Goal: Find specific page/section: Find specific page/section

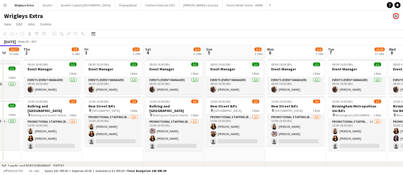
scroll to position [0, 223]
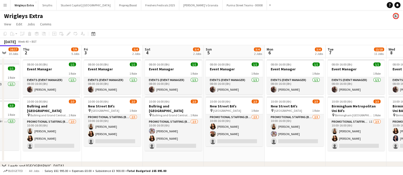
drag, startPoint x: 325, startPoint y: 152, endPoint x: 164, endPoint y: 136, distance: 162.3
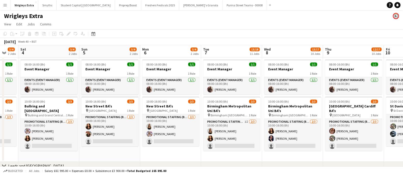
drag, startPoint x: 236, startPoint y: 135, endPoint x: 111, endPoint y: 133, distance: 124.3
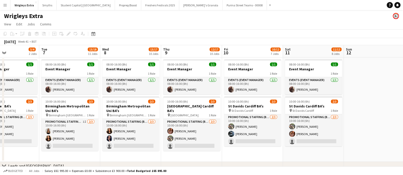
drag, startPoint x: 222, startPoint y: 129, endPoint x: 129, endPoint y: 127, distance: 93.2
drag, startPoint x: 105, startPoint y: 116, endPoint x: 165, endPoint y: 111, distance: 60.6
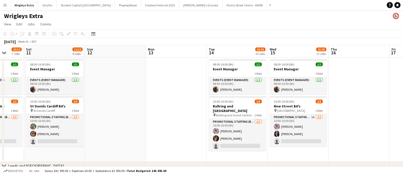
drag, startPoint x: 205, startPoint y: 113, endPoint x: 171, endPoint y: 111, distance: 34.2
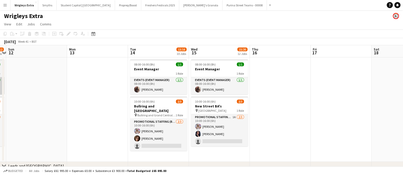
drag, startPoint x: 155, startPoint y: 104, endPoint x: 124, endPoint y: 93, distance: 32.0
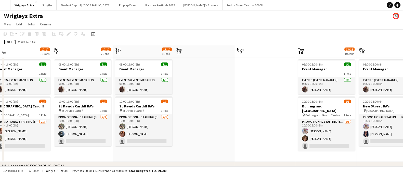
drag, startPoint x: 162, startPoint y: 95, endPoint x: 283, endPoint y: 103, distance: 122.0
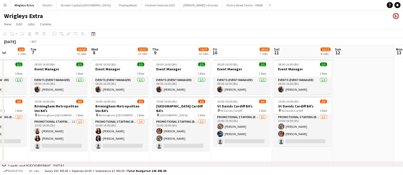
drag, startPoint x: 150, startPoint y: 97, endPoint x: 328, endPoint y: 113, distance: 179.0
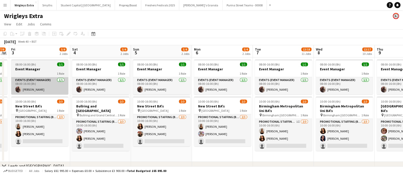
drag, startPoint x: 201, startPoint y: 95, endPoint x: 166, endPoint y: 88, distance: 35.6
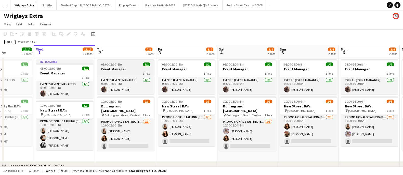
drag, startPoint x: 177, startPoint y: 83, endPoint x: 118, endPoint y: 73, distance: 59.6
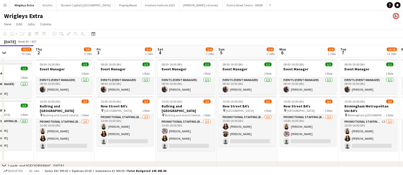
scroll to position [0, 176]
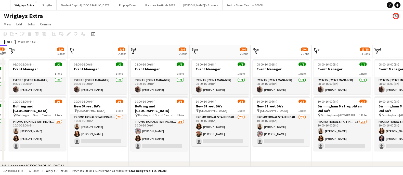
drag, startPoint x: 223, startPoint y: 157, endPoint x: 135, endPoint y: 148, distance: 88.0
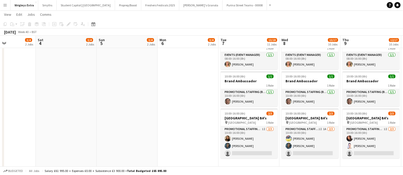
scroll to position [0, 166]
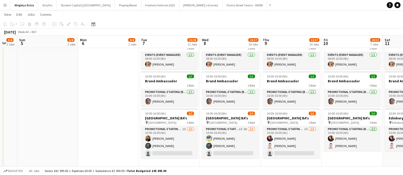
drag, startPoint x: 275, startPoint y: 101, endPoint x: 18, endPoint y: 110, distance: 257.1
click at [18, 110] on app-calendar-viewport "Thu 2 7/9 5 Jobs Fri 3 3/4 2 Jobs Sat 4 3/4 2 Jobs Sun 5 3/4 2 Jobs Mon 6 3/4 2…" at bounding box center [201, 99] width 403 height 669
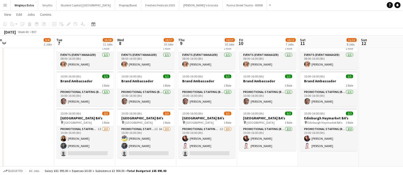
drag, startPoint x: 321, startPoint y: 118, endPoint x: 147, endPoint y: 111, distance: 174.4
click at [66, 107] on app-calendar-viewport "Fri 3 3/4 2 Jobs Sat 4 3/4 2 Jobs Sun 5 3/4 2 Jobs Mon 6 3/4 2 Jobs Tue 7 13/18…" at bounding box center [201, 99] width 403 height 669
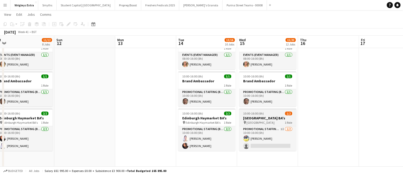
scroll to position [0, 145]
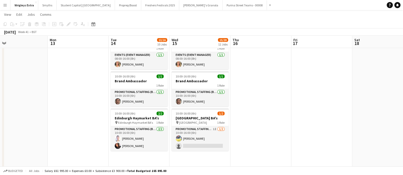
drag, startPoint x: 367, startPoint y: 115, endPoint x: 249, endPoint y: 115, distance: 117.9
click at [243, 117] on app-calendar-viewport "Thu 9 12/17 10 Jobs Fri 10 10/12 7 Jobs Sat 11 11/12 8 Jobs Sun 12 Mon 13 Tue 1…" at bounding box center [201, 99] width 403 height 669
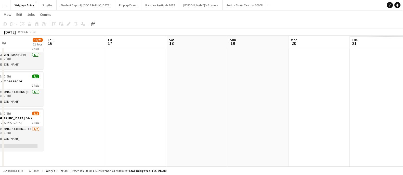
drag, startPoint x: 289, startPoint y: 110, endPoint x: 166, endPoint y: 111, distance: 123.3
click at [162, 112] on app-calendar-viewport "Sun 12 Mon 13 Tue 14 13/16 10 Jobs Wed 15 15/20 12 Jobs Thu 16 Fri 17 Sat 18 Su…" at bounding box center [201, 99] width 403 height 669
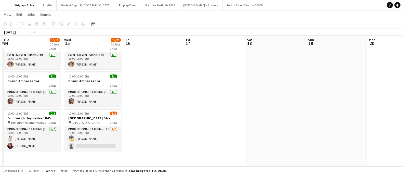
drag, startPoint x: 175, startPoint y: 108, endPoint x: 300, endPoint y: 110, distance: 124.8
click at [300, 109] on app-calendar-viewport "Sun 12 Mon 13 Tue 14 13/16 10 Jobs Wed 15 15/20 12 Jobs Thu 16 Fri 17 Sat 18 Su…" at bounding box center [201, 99] width 403 height 669
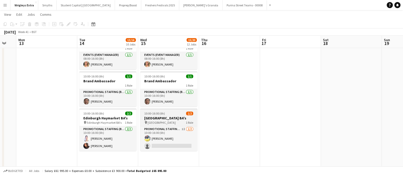
drag, startPoint x: 291, startPoint y: 114, endPoint x: 277, endPoint y: 115, distance: 14.0
click at [379, 114] on app-calendar-viewport "Sat 11 11/12 8 Jobs Sun 12 Mon 13 Tue 14 13/16 10 Jobs Wed 15 15/20 12 Jobs Thu…" at bounding box center [201, 99] width 403 height 669
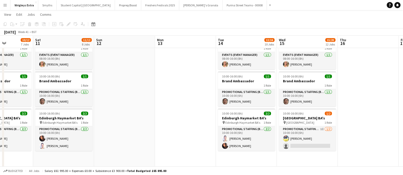
drag, startPoint x: 157, startPoint y: 109, endPoint x: 290, endPoint y: 104, distance: 132.3
click at [297, 102] on app-calendar-viewport "Wed 8 13/17 10 Jobs Thu 9 12/17 10 Jobs Fri 10 10/12 7 Jobs Sat 11 11/12 8 Jobs…" at bounding box center [201, 99] width 403 height 669
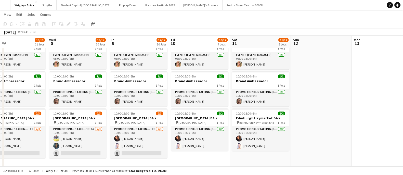
scroll to position [0, 154]
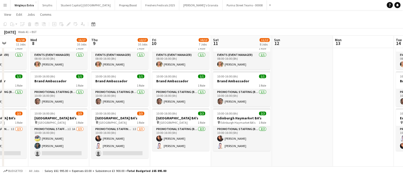
drag, startPoint x: 242, startPoint y: 109, endPoint x: 299, endPoint y: 107, distance: 57.3
click at [299, 107] on app-calendar-viewport "Sun 5 3/4 2 Jobs Mon 6 3/4 2 Jobs Tue 7 13/18 11 Jobs Wed 8 13/17 10 Jobs Thu 9…" at bounding box center [201, 99] width 403 height 669
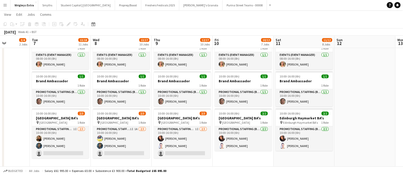
scroll to position [0, 152]
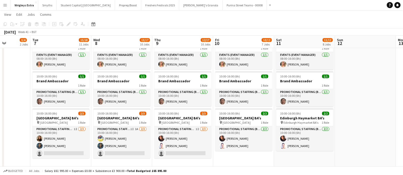
drag, startPoint x: 274, startPoint y: 111, endPoint x: 337, endPoint y: 107, distance: 63.0
click at [337, 107] on app-calendar-viewport "Sat 4 3/4 2 Jobs Sun 5 3/4 2 Jobs Mon 6 3/4 2 Jobs Tue 7 13/18 11 Jobs Wed 8 13…" at bounding box center [201, 99] width 403 height 669
click at [26, 5] on button "Wrigleys Extra Close" at bounding box center [24, 5] width 28 height 10
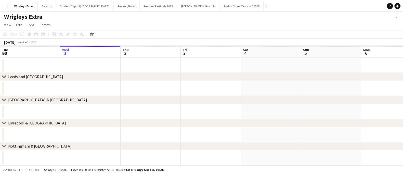
scroll to position [0, 121]
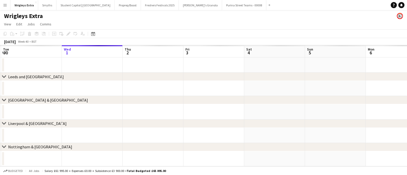
click at [194, 73] on div at bounding box center [244, 65] width 730 height 15
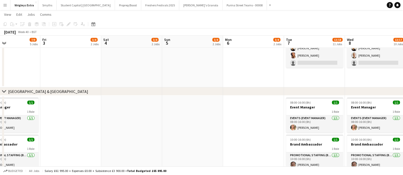
scroll to position [0, 206]
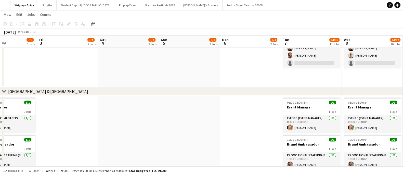
drag, startPoint x: 281, startPoint y: 123, endPoint x: 135, endPoint y: 119, distance: 146.5
click at [135, 119] on app-calendar-viewport "Mon 29 Tue 30 17/17 10 Jobs Wed 1 16/17 10 Jobs Thu 2 7/9 5 Jobs Fri 3 3/4 2 Jo…" at bounding box center [201, 137] width 403 height 617
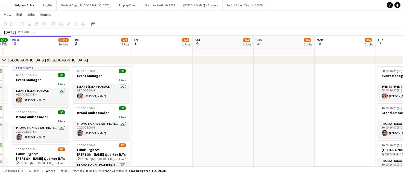
scroll to position [0, 110]
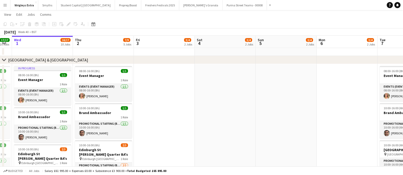
drag, startPoint x: 125, startPoint y: 115, endPoint x: 221, endPoint y: 111, distance: 96.6
click at [221, 111] on app-calendar-viewport "Mon 29 Tue 30 17/17 10 Jobs Wed 1 16/17 10 Jobs Thu 2 7/9 5 Jobs Fri 3 3/4 2 Jo…" at bounding box center [201, 105] width 403 height 617
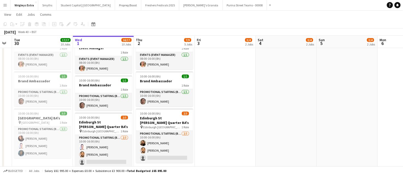
scroll to position [0, 140]
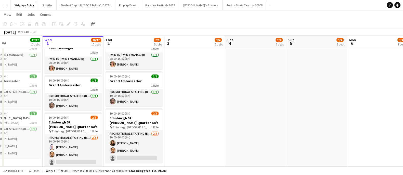
drag, startPoint x: 171, startPoint y: 115, endPoint x: 201, endPoint y: 116, distance: 30.6
click at [201, 116] on app-calendar-viewport "Sun 28 1/1 1 Job Mon 29 Tue 30 17/17 10 Jobs Wed 1 16/17 10 Jobs Thu 2 7/9 5 Jo…" at bounding box center [201, 73] width 403 height 617
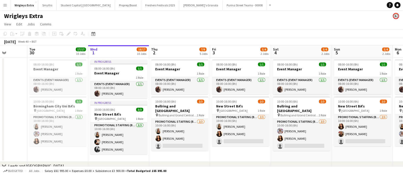
scroll to position [0, 154]
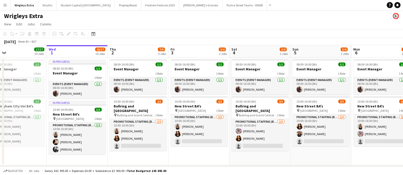
scroll to position [0, 211]
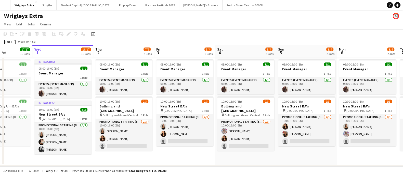
drag, startPoint x: 286, startPoint y: 155, endPoint x: 232, endPoint y: 151, distance: 54.1
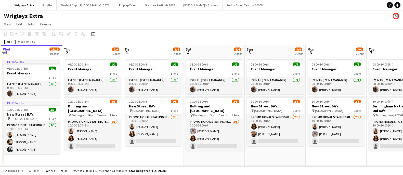
scroll to position [0, 186]
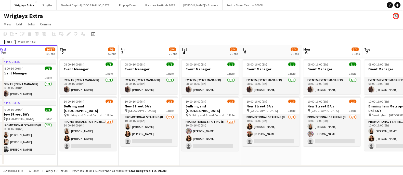
drag, startPoint x: 257, startPoint y: 153, endPoint x: 193, endPoint y: 147, distance: 64.5
